Goal: Task Accomplishment & Management: Use online tool/utility

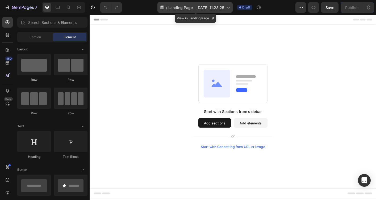
click at [229, 8] on icon at bounding box center [228, 8] width 3 height 2
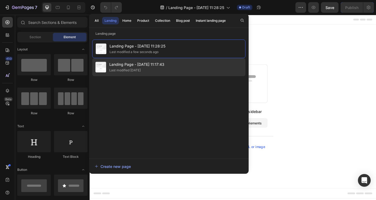
click at [175, 70] on div "Landing Page - [DATE] 11:17:43 Last modified [DATE]" at bounding box center [168, 67] width 153 height 18
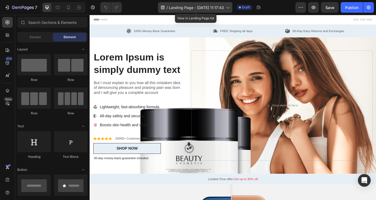
click at [230, 8] on icon at bounding box center [227, 7] width 5 height 5
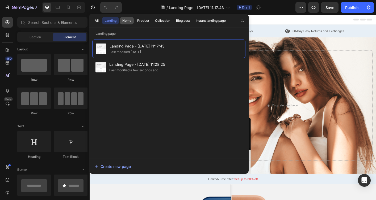
click at [126, 21] on div "Home" at bounding box center [126, 20] width 9 height 5
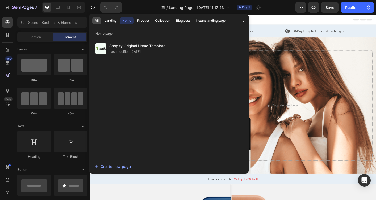
click at [96, 22] on div "All" at bounding box center [97, 20] width 4 height 5
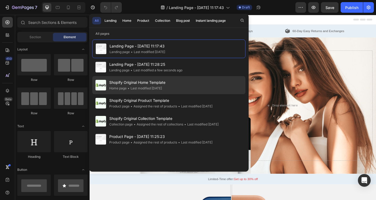
click at [122, 84] on span "Shopify Original Home Template" at bounding box center [137, 82] width 56 height 6
